Goal: Task Accomplishment & Management: Manage account settings

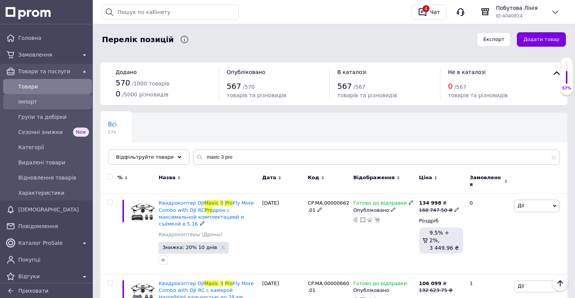
scroll to position [128, 0]
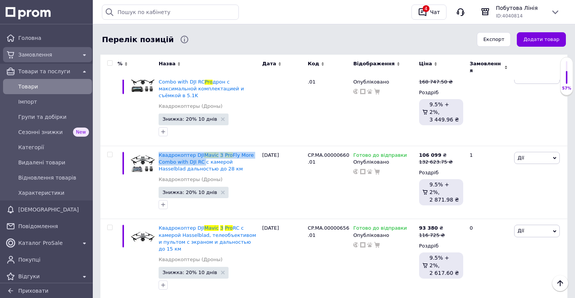
click at [66, 58] on span "Замовлення" at bounding box center [47, 55] width 59 height 8
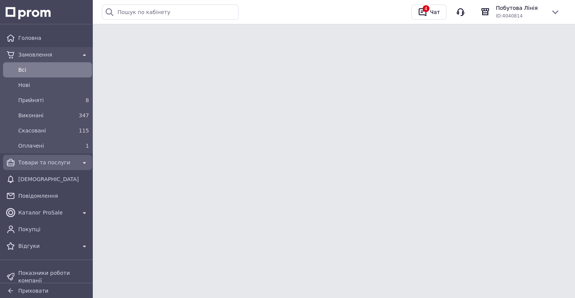
click at [56, 159] on span "Товари та послуги" at bounding box center [47, 163] width 59 height 8
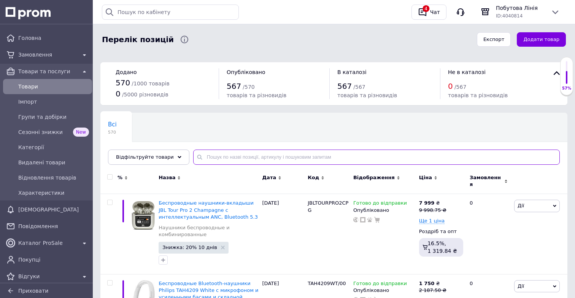
click at [252, 157] on input "text" at bounding box center [376, 157] width 366 height 15
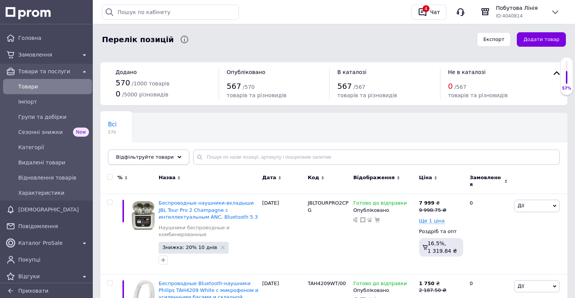
click at [163, 162] on div "Відфільтруйте товари" at bounding box center [148, 157] width 81 height 15
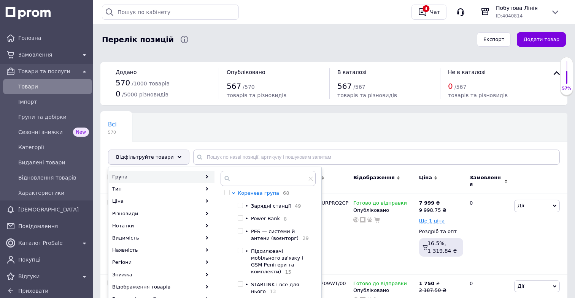
click at [238, 210] on div at bounding box center [242, 206] width 8 height 7
click at [242, 207] on span at bounding box center [240, 205] width 5 height 5
click at [242, 207] on input "checkbox" at bounding box center [240, 205] width 5 height 5
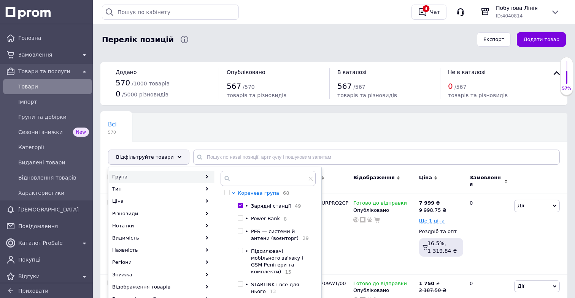
checkbox input "true"
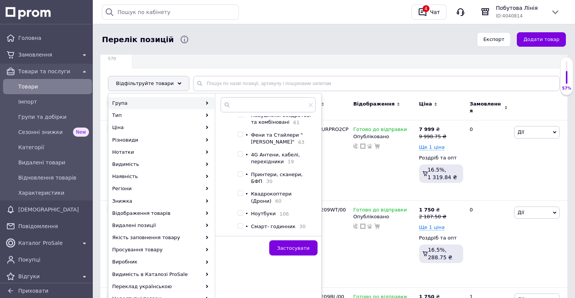
scroll to position [75, 0]
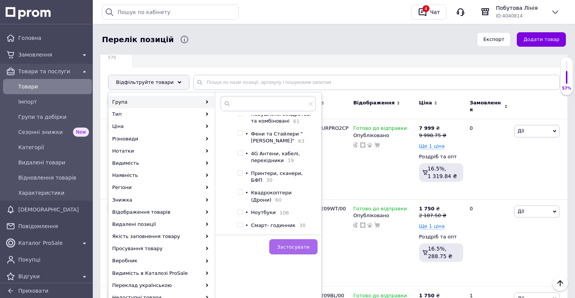
click at [302, 241] on button "Застосувати" at bounding box center [293, 246] width 48 height 15
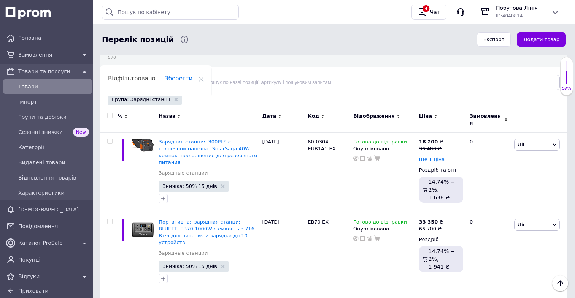
click at [431, 115] on div "Ціна" at bounding box center [441, 116] width 44 height 7
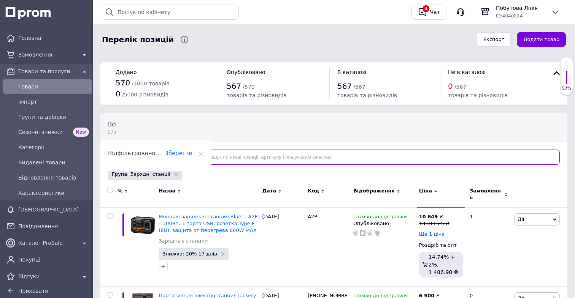
click at [228, 156] on input "text" at bounding box center [376, 157] width 366 height 15
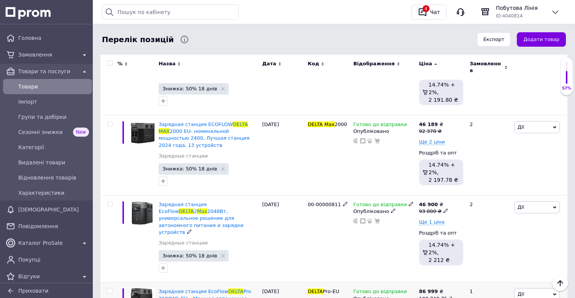
scroll to position [340, 0]
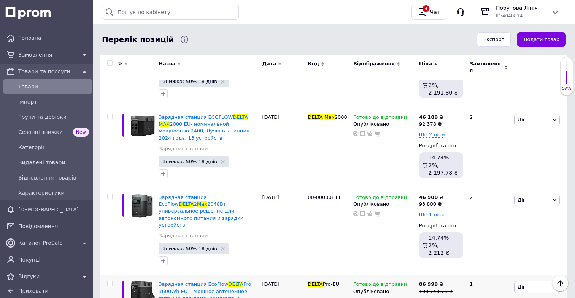
type input "delta max"
click at [446, 201] on icon at bounding box center [445, 203] width 5 height 5
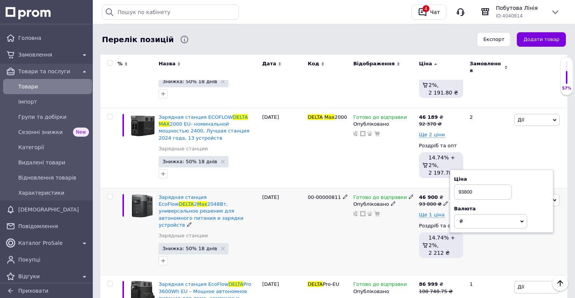
drag, startPoint x: 479, startPoint y: 187, endPoint x: 455, endPoint y: 188, distance: 23.6
click at [455, 188] on input "93800" at bounding box center [483, 192] width 58 height 15
type input "116958"
click at [483, 243] on div "2" at bounding box center [488, 231] width 47 height 87
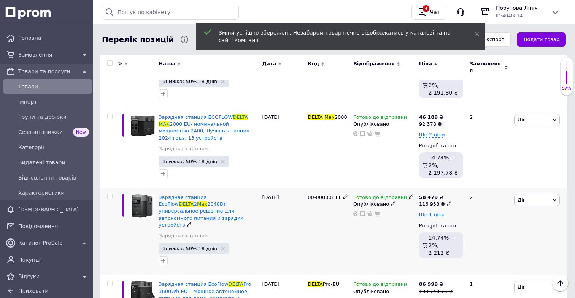
click at [429, 212] on span "Ще 1 ціна" at bounding box center [432, 215] width 26 height 6
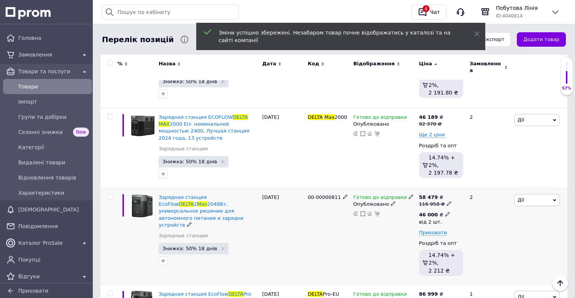
click at [447, 212] on icon at bounding box center [447, 214] width 5 height 5
drag, startPoint x: 476, startPoint y: 194, endPoint x: 447, endPoint y: 195, distance: 29.3
click at [447, 195] on div "58 479 ₴ 116 958 ₴ 46 000 ₴ від 2 шт. Ціна 46000 Валюта ₴ $ EUR CHF GBP ¥ PLN ₸…" at bounding box center [441, 236] width 44 height 85
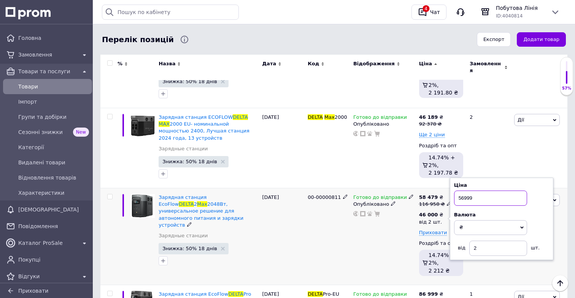
type input "56999"
click at [341, 238] on div "00-00000811" at bounding box center [329, 236] width 46 height 97
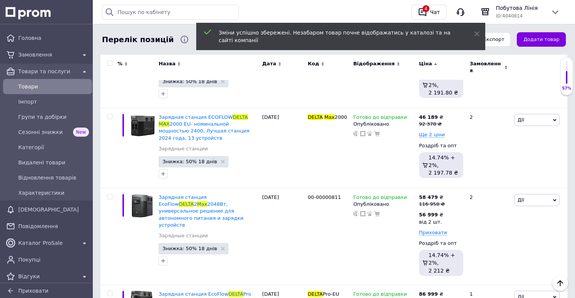
click at [41, 68] on span "Товари та послуги" at bounding box center [47, 72] width 59 height 8
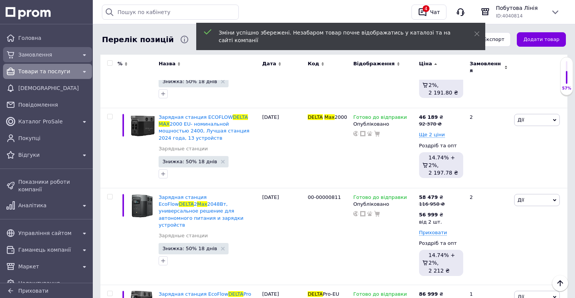
click at [49, 52] on span "Замовлення" at bounding box center [47, 55] width 59 height 8
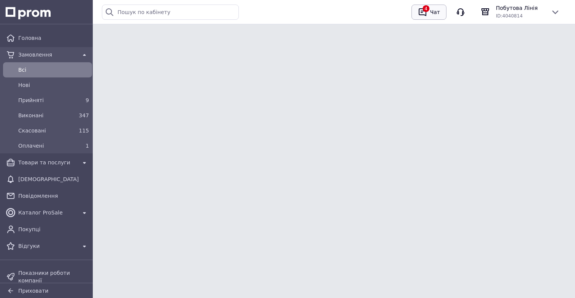
click at [443, 11] on button "4 Чат" at bounding box center [428, 12] width 35 height 15
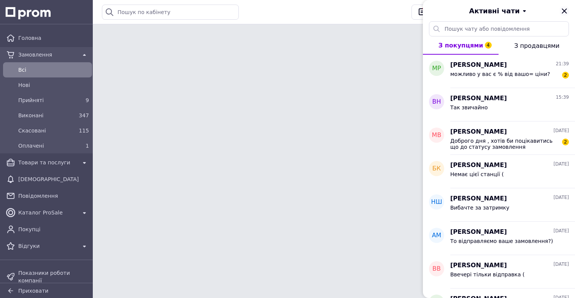
click at [564, 14] on icon "Закрити" at bounding box center [563, 10] width 9 height 9
